Goal: Task Accomplishment & Management: Use online tool/utility

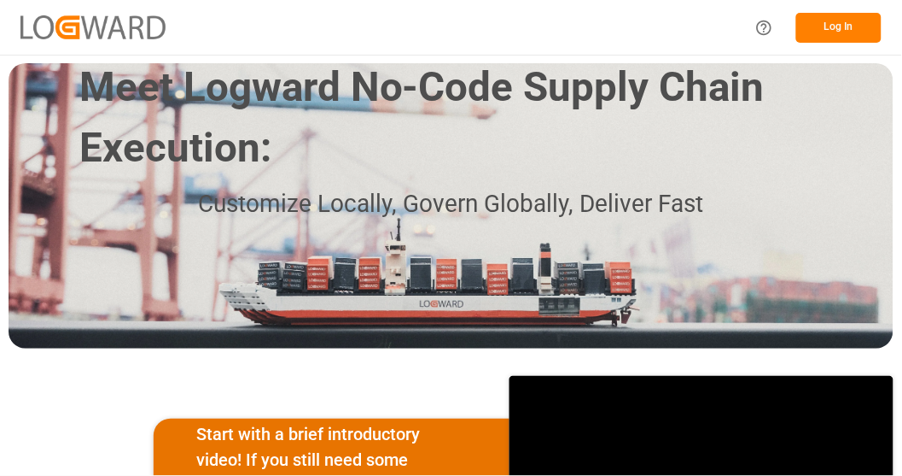
click at [856, 27] on button "Log In" at bounding box center [838, 28] width 85 height 30
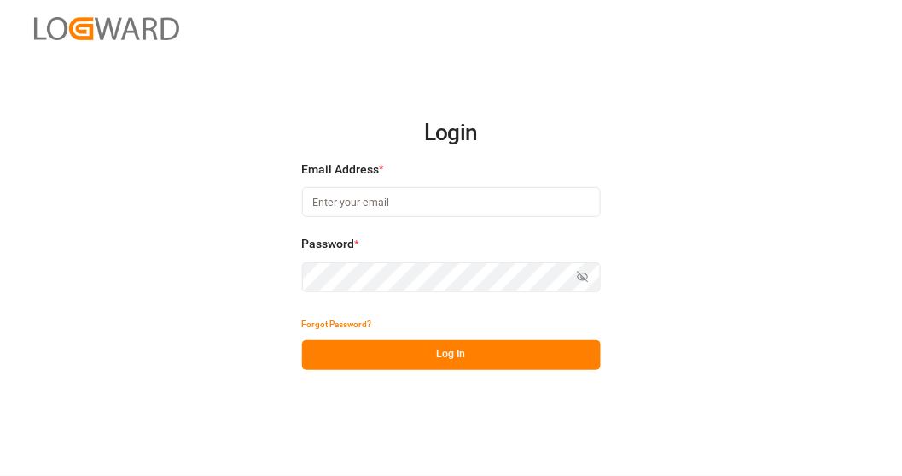
click at [498, 200] on input at bounding box center [451, 202] width 299 height 30
type input "[PERSON_NAME][EMAIL_ADDRESS][PERSON_NAME][DOMAIN_NAME]"
click at [479, 360] on button "Log In" at bounding box center [451, 355] width 299 height 30
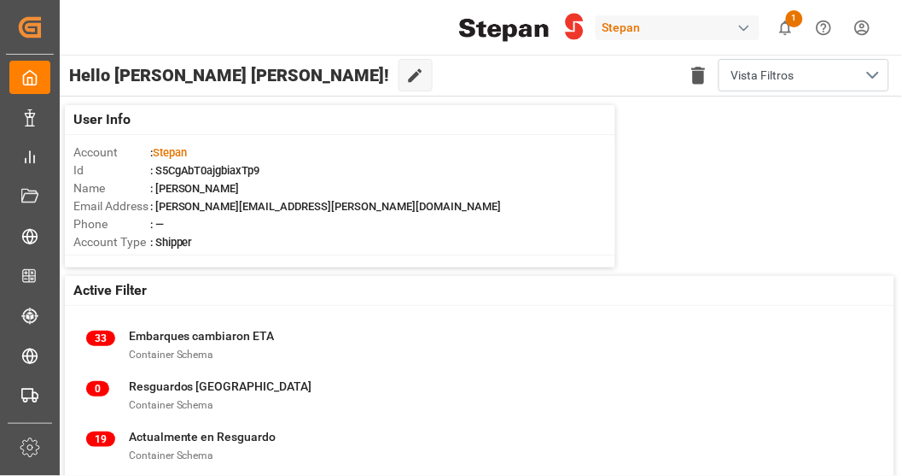
click at [317, 15] on div "Stepan 1 Notifications Only show unread All Mark all categories read Downloads …" at bounding box center [475, 27] width 855 height 55
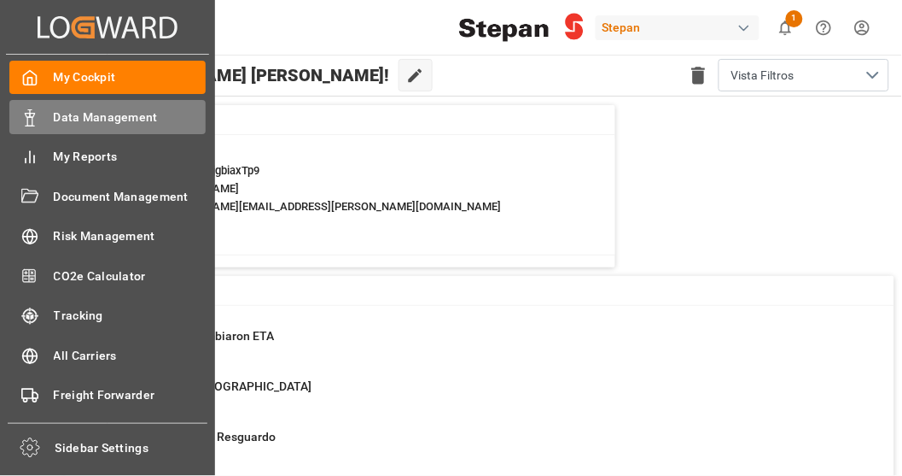
click at [114, 105] on div "Data Management Data Management" at bounding box center [107, 116] width 196 height 33
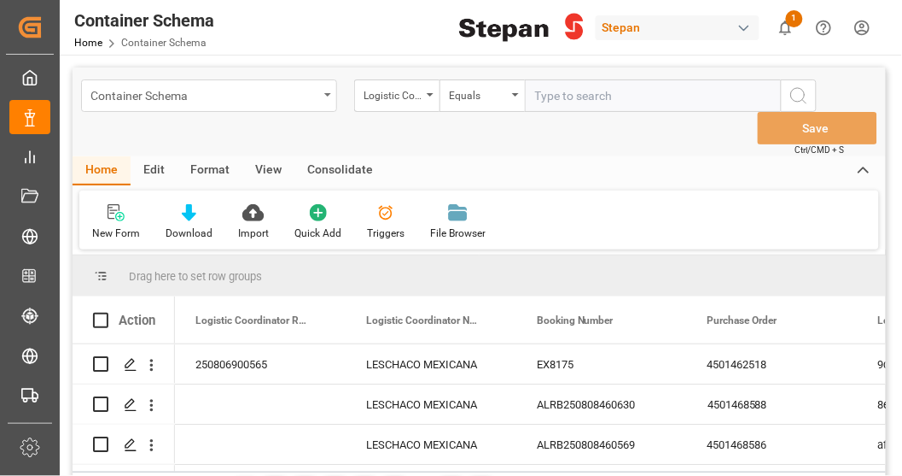
click at [277, 105] on div "Container Schema" at bounding box center [209, 95] width 256 height 32
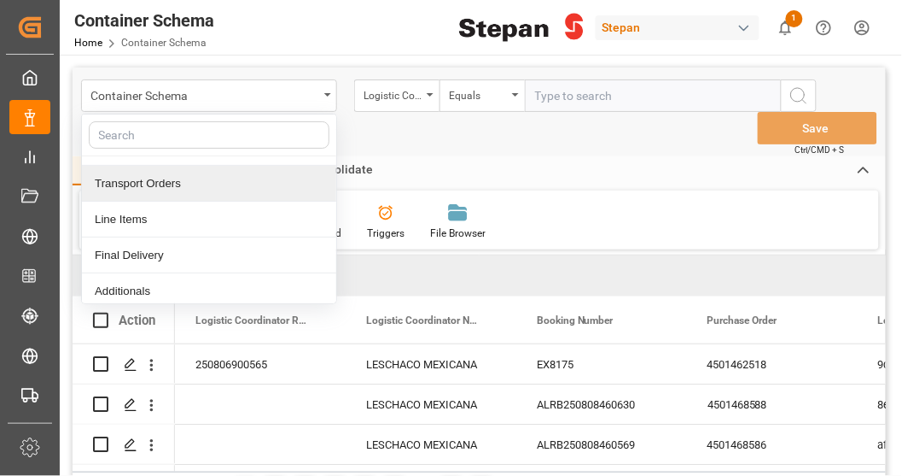
scroll to position [95, 0]
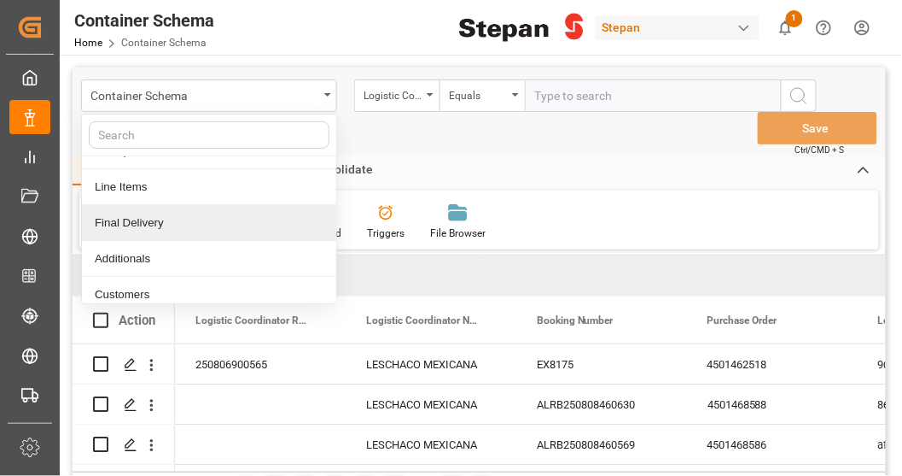
click at [179, 228] on div "Final Delivery" at bounding box center [209, 223] width 254 height 36
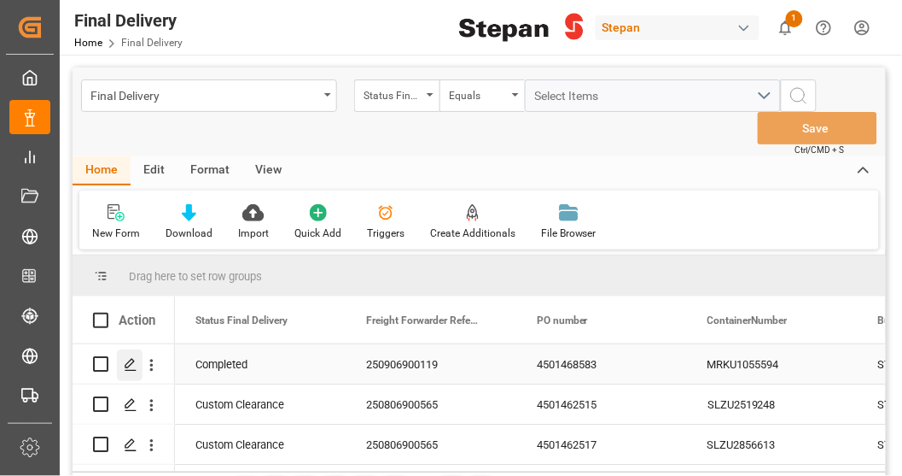
click at [140, 371] on div "Press SPACE to select this row." at bounding box center [130, 365] width 26 height 32
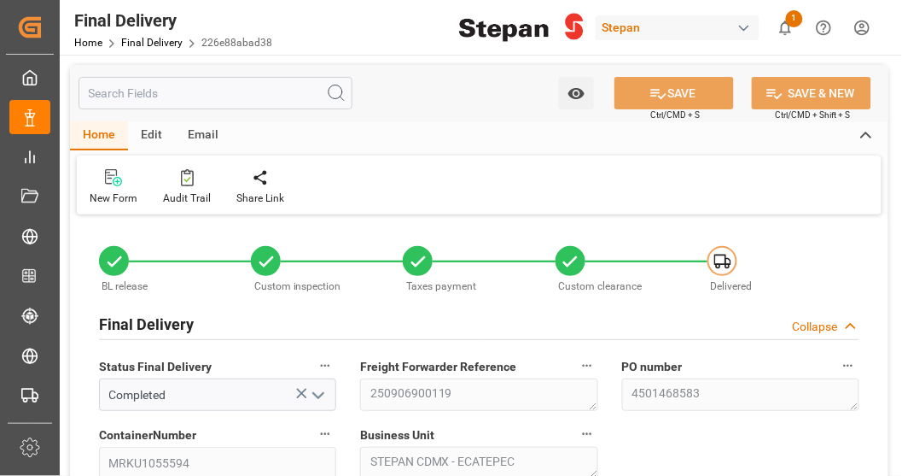
type input "[DATE]"
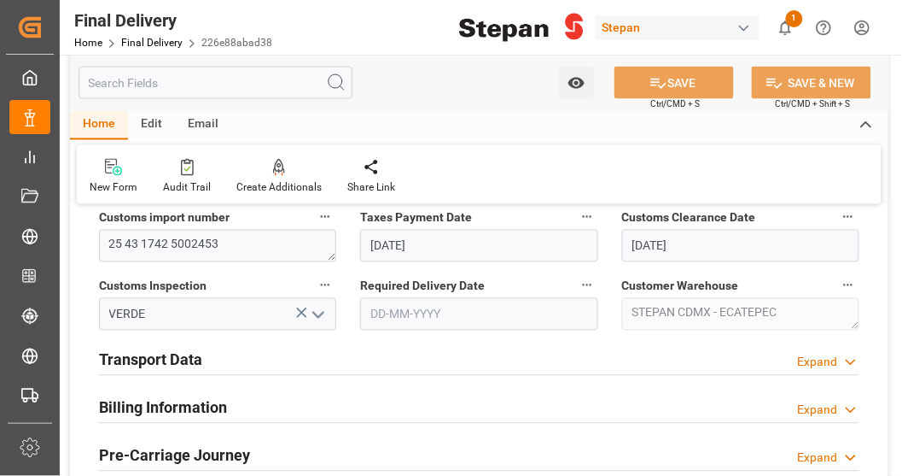
scroll to position [569, 0]
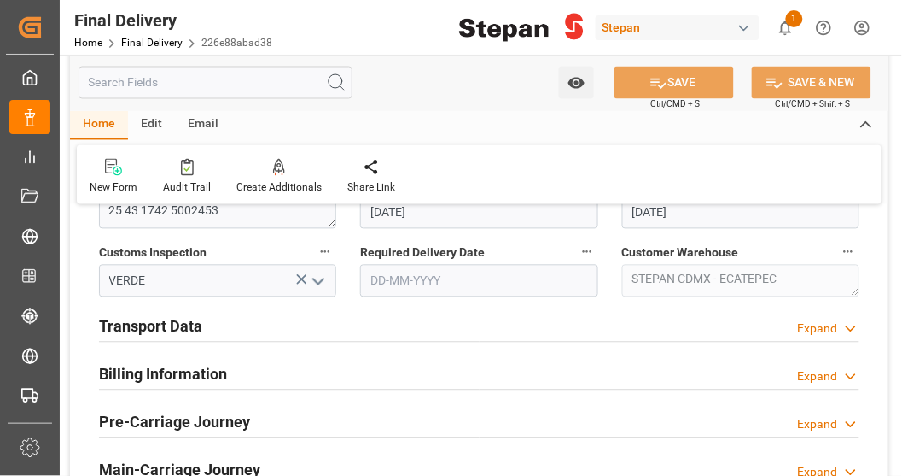
click at [583, 335] on div "Transport Data Expand" at bounding box center [479, 325] width 761 height 32
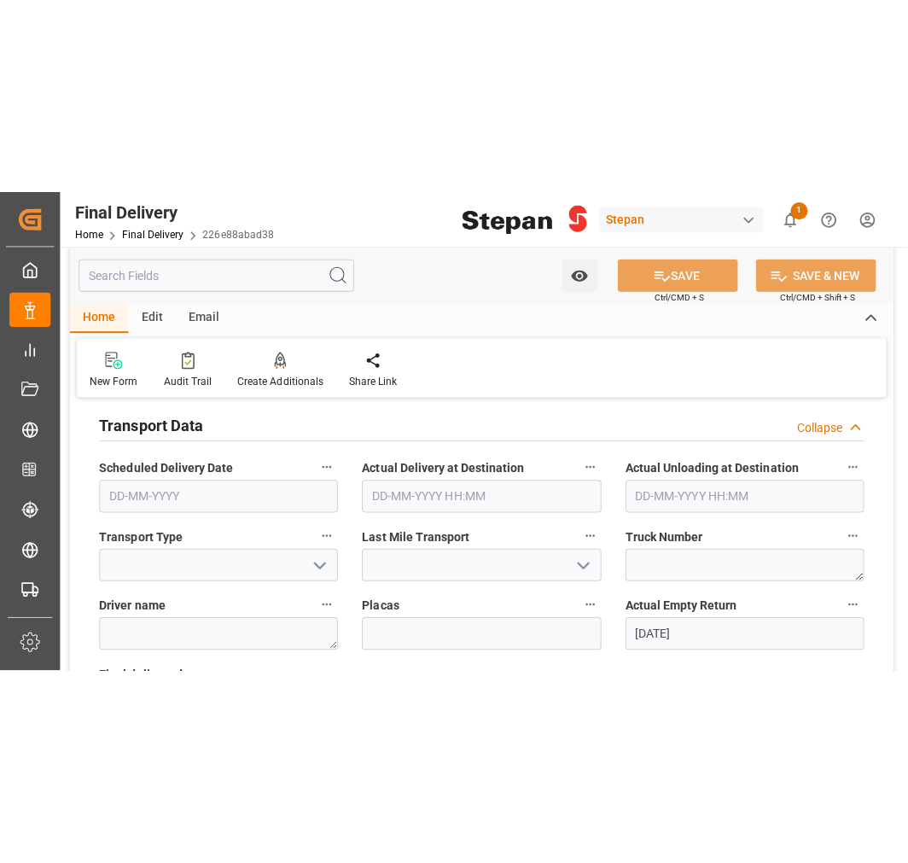
scroll to position [758, 0]
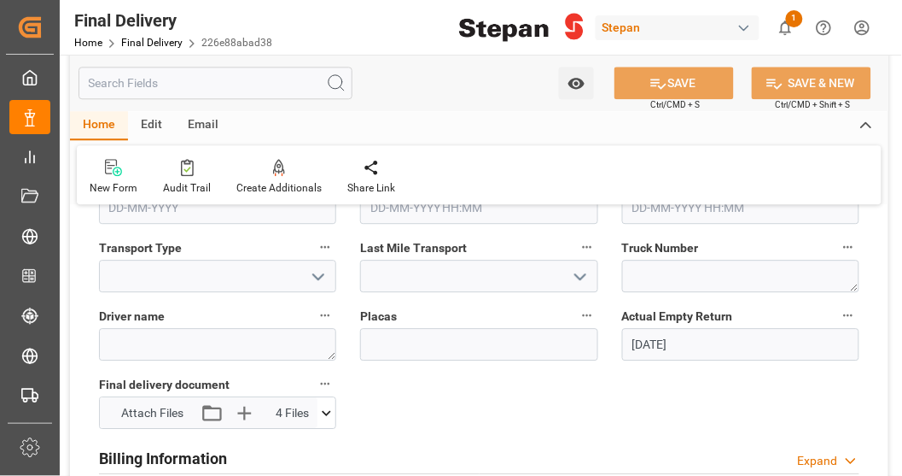
click at [316, 276] on polyline "open menu" at bounding box center [318, 276] width 10 height 5
click at [316, 276] on polyline "close menu" at bounding box center [318, 276] width 10 height 5
click at [577, 271] on icon "open menu" at bounding box center [580, 276] width 20 height 20
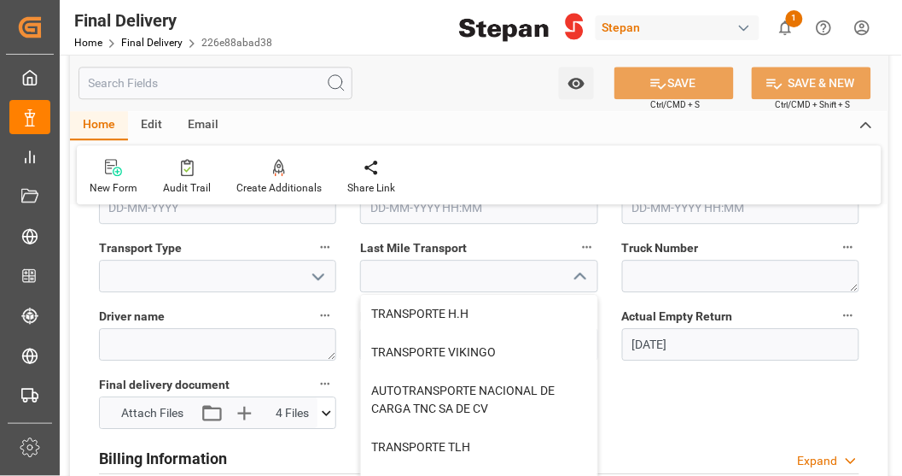
click at [577, 271] on icon "close menu" at bounding box center [580, 276] width 20 height 20
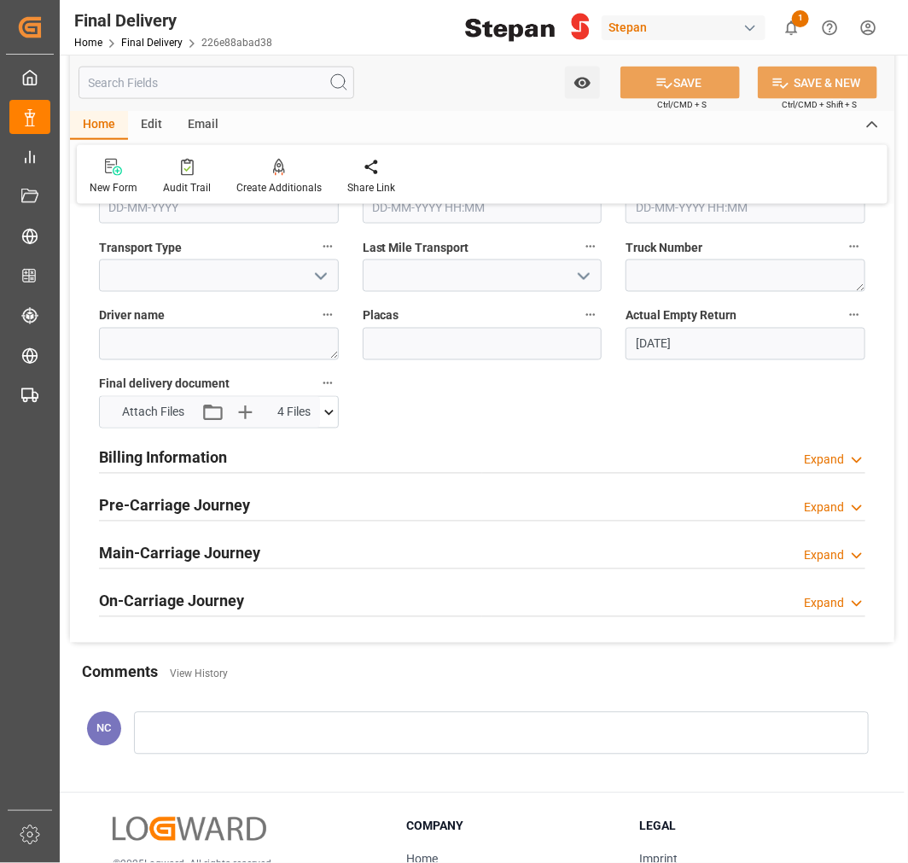
click at [152, 123] on div "Edit" at bounding box center [151, 125] width 47 height 29
click at [402, 178] on div "Schema Edit" at bounding box center [392, 177] width 84 height 38
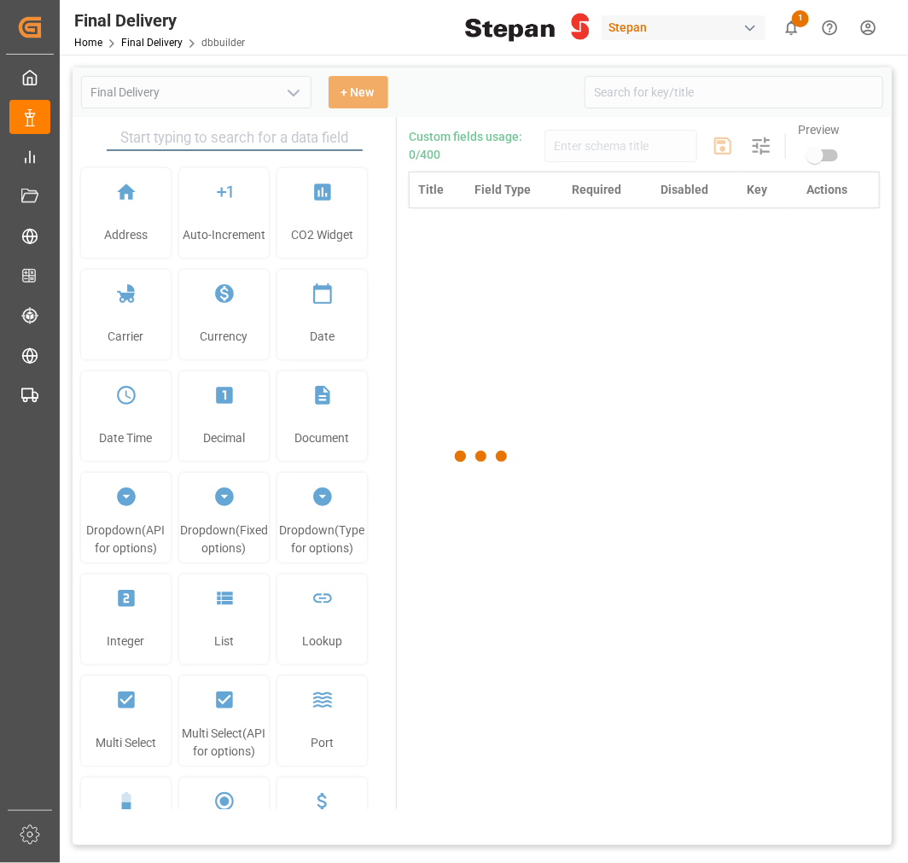
type input "Final Delivery"
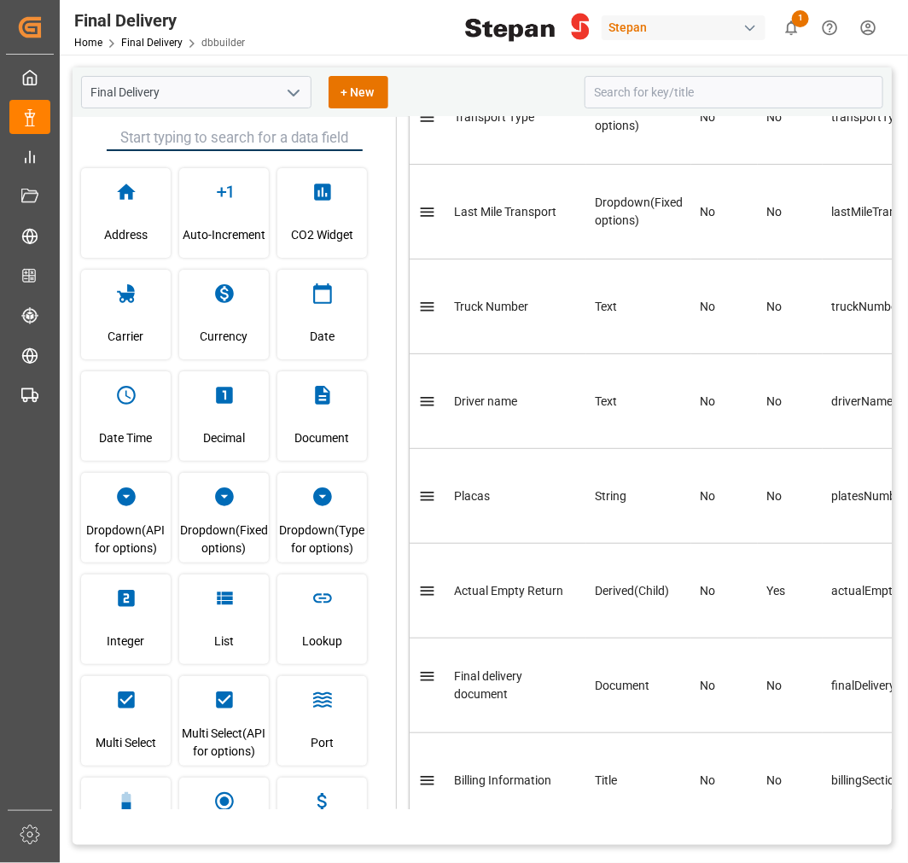
scroll to position [2086, 0]
